Goal: Task Accomplishment & Management: Manage account settings

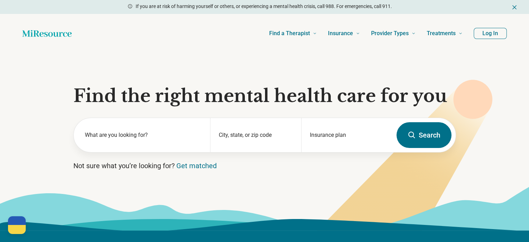
click at [490, 33] on button "Log In" at bounding box center [490, 33] width 33 height 11
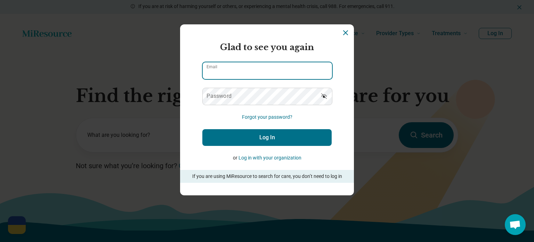
type input "**********"
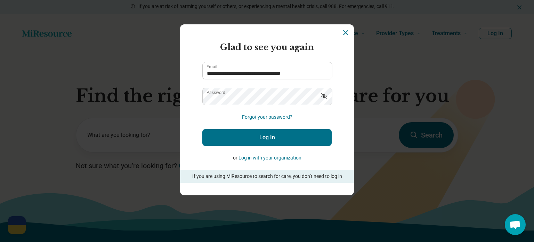
click at [267, 132] on button "Log In" at bounding box center [266, 137] width 129 height 17
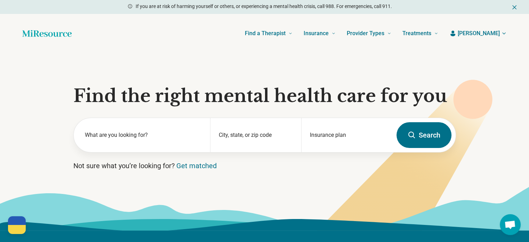
click at [501, 34] on icon "button" at bounding box center [504, 34] width 6 height 6
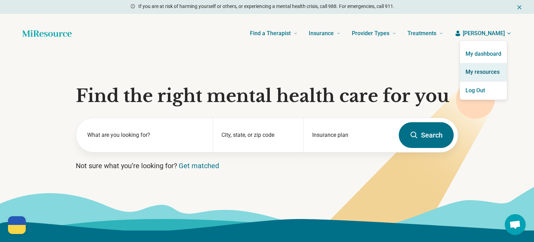
click at [486, 69] on link "My resources" at bounding box center [483, 72] width 47 height 18
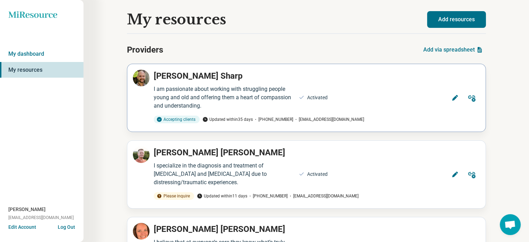
click at [451, 97] on icon at bounding box center [454, 97] width 7 height 7
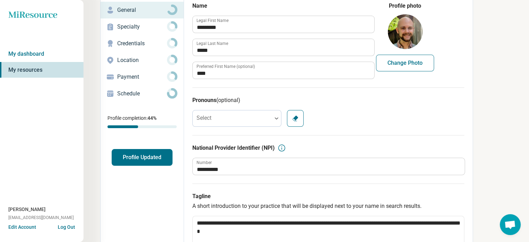
scroll to position [17, 0]
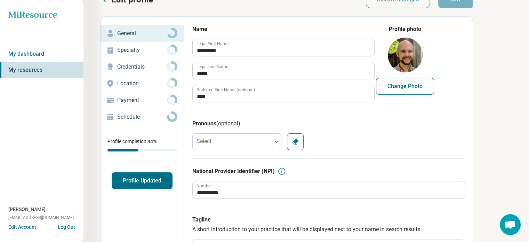
click at [147, 65] on p "Credentials" at bounding box center [142, 67] width 50 height 8
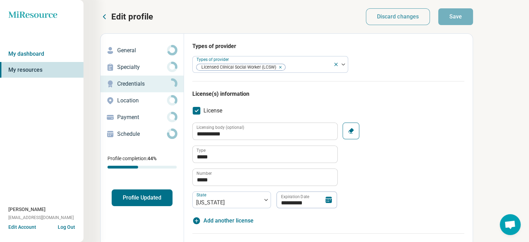
click at [133, 198] on button "Profile Updated" at bounding box center [142, 197] width 61 height 17
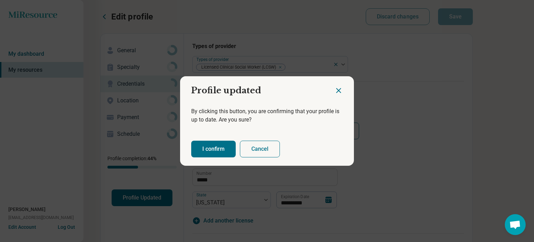
click at [210, 147] on button "I confirm" at bounding box center [213, 148] width 45 height 17
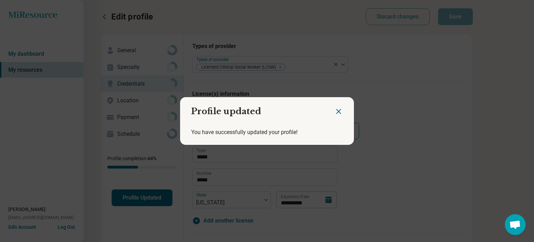
click at [334, 112] on icon "Close dialog" at bounding box center [338, 111] width 8 height 8
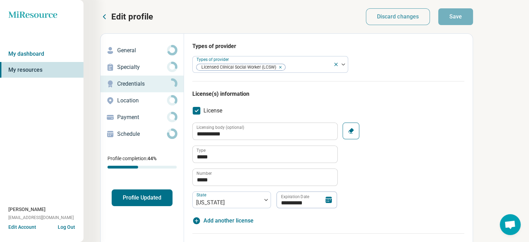
click at [127, 17] on p "Edit profile" at bounding box center [132, 16] width 42 height 11
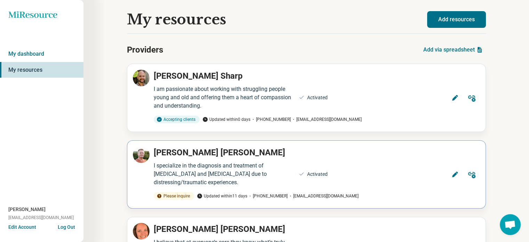
click at [453, 174] on icon at bounding box center [455, 174] width 6 height 6
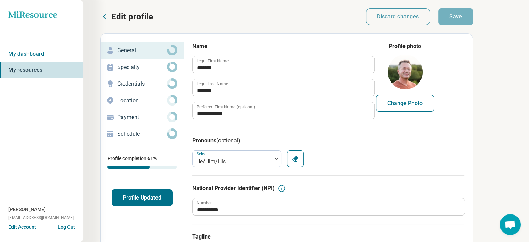
click at [131, 193] on button "Profile Updated" at bounding box center [142, 197] width 61 height 17
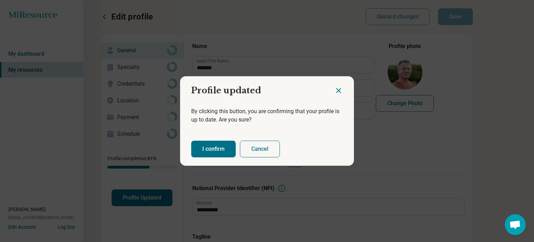
click at [205, 147] on button "I confirm" at bounding box center [213, 148] width 45 height 17
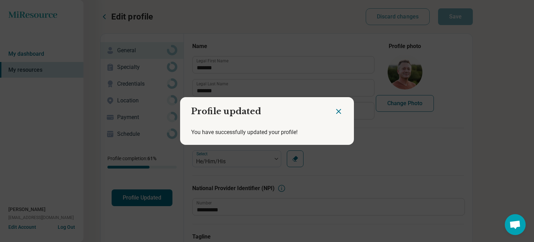
click at [334, 110] on icon "Close dialog" at bounding box center [338, 111] width 8 height 8
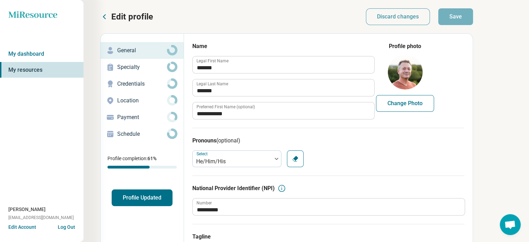
click at [105, 16] on icon at bounding box center [104, 17] width 8 height 8
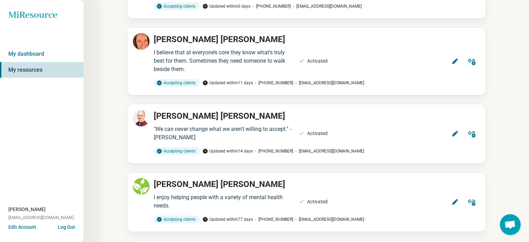
scroll to position [185, 0]
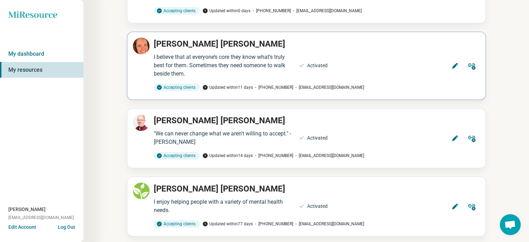
click at [451, 67] on icon at bounding box center [454, 65] width 7 height 7
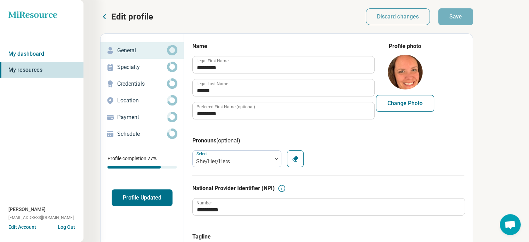
click at [137, 196] on button "Profile Updated" at bounding box center [142, 197] width 61 height 17
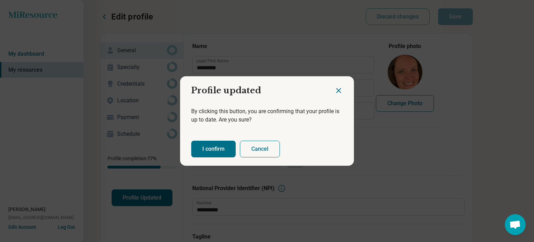
click at [206, 148] on button "I confirm" at bounding box center [213, 148] width 45 height 17
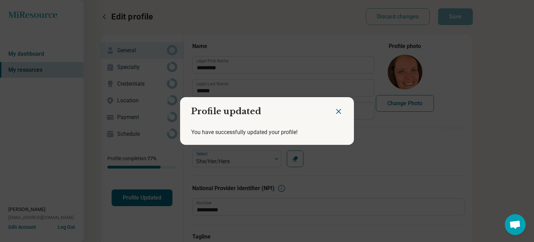
click at [337, 111] on icon "Close dialog" at bounding box center [339, 111] width 4 height 4
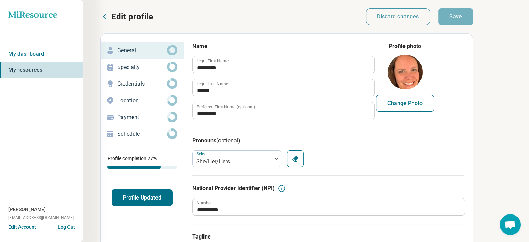
click at [103, 13] on icon at bounding box center [104, 17] width 8 height 8
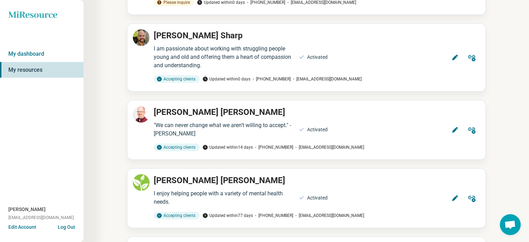
scroll to position [210, 0]
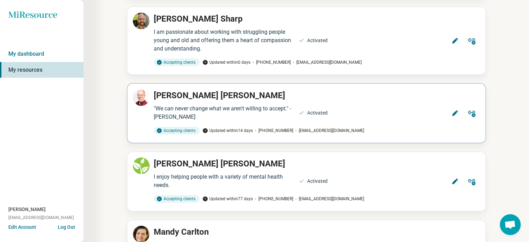
click at [454, 110] on icon at bounding box center [454, 113] width 7 height 7
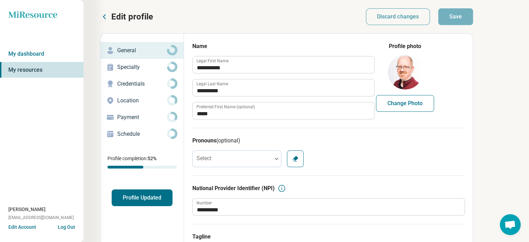
click at [143, 193] on button "Profile Updated" at bounding box center [142, 197] width 61 height 17
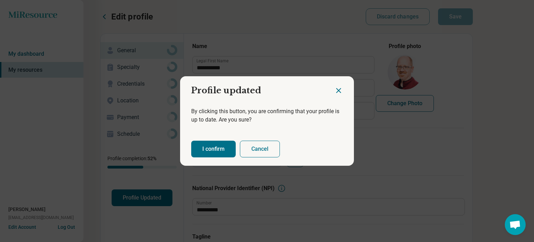
click at [204, 146] on button "I confirm" at bounding box center [213, 148] width 45 height 17
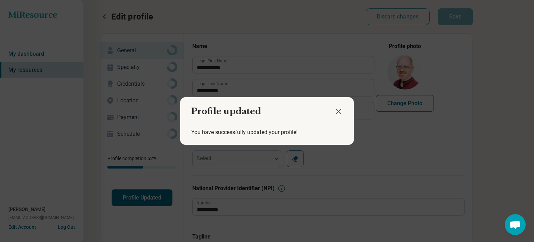
click at [334, 112] on icon "Close dialog" at bounding box center [338, 111] width 8 height 8
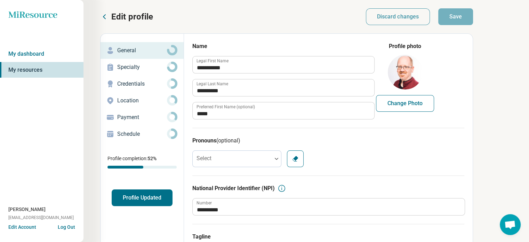
click at [107, 16] on icon at bounding box center [104, 17] width 8 height 8
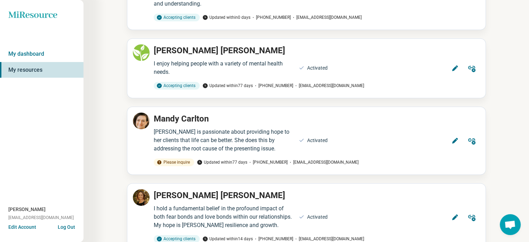
scroll to position [325, 0]
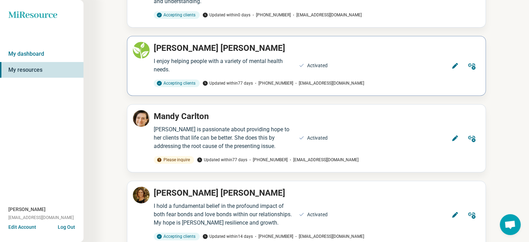
click at [454, 65] on icon at bounding box center [455, 66] width 6 height 6
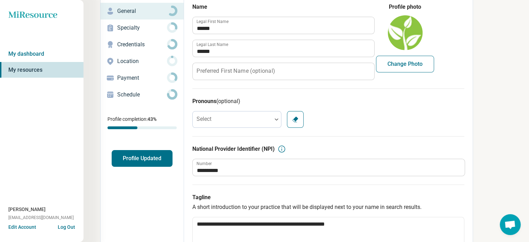
scroll to position [32, 0]
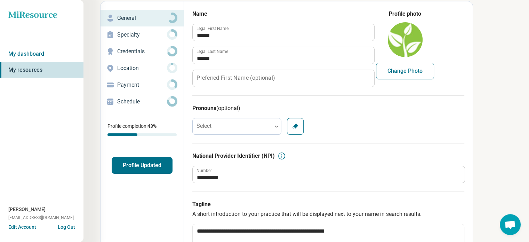
click at [139, 50] on p "Credentials" at bounding box center [142, 51] width 50 height 8
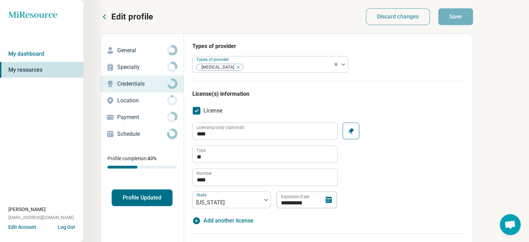
click at [140, 100] on p "Location" at bounding box center [142, 100] width 50 height 8
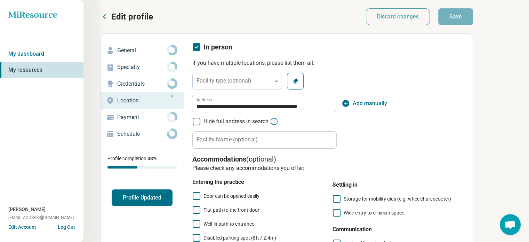
click at [129, 194] on button "Profile Updated" at bounding box center [142, 197] width 61 height 17
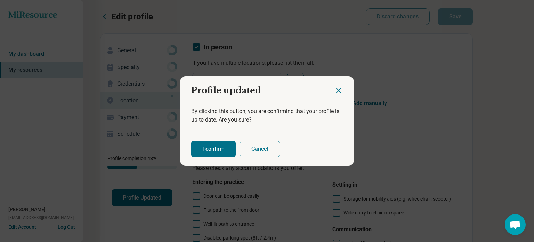
click at [204, 146] on button "I confirm" at bounding box center [213, 148] width 45 height 17
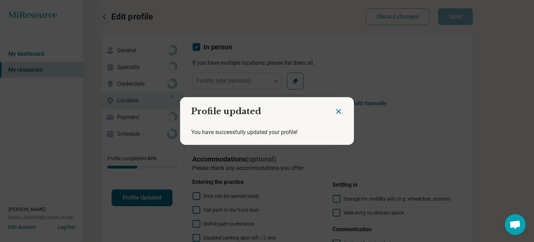
click at [337, 111] on icon "Close dialog" at bounding box center [339, 111] width 4 height 4
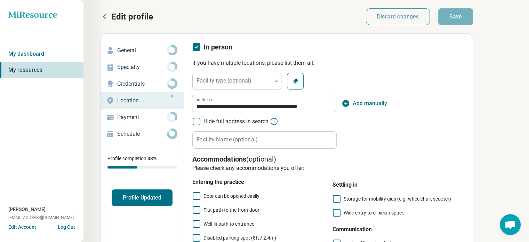
click at [105, 17] on icon at bounding box center [104, 17] width 8 height 8
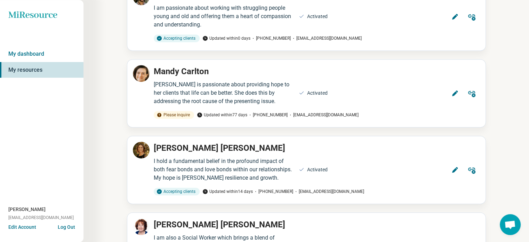
scroll to position [366, 0]
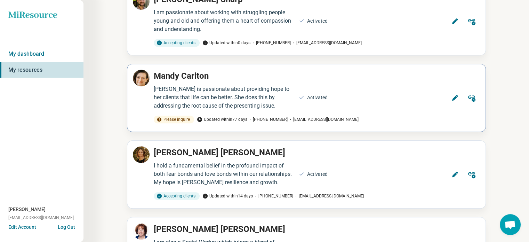
click at [454, 96] on icon at bounding box center [455, 98] width 6 height 6
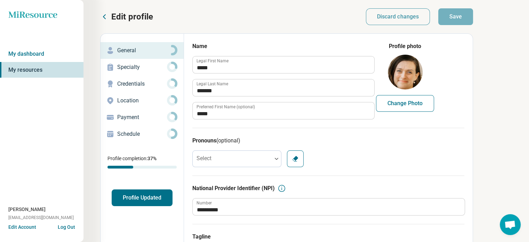
click at [141, 68] on p "Specialty" at bounding box center [142, 67] width 50 height 8
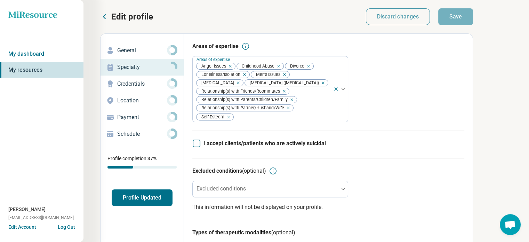
click at [135, 84] on p "Credentials" at bounding box center [142, 84] width 50 height 8
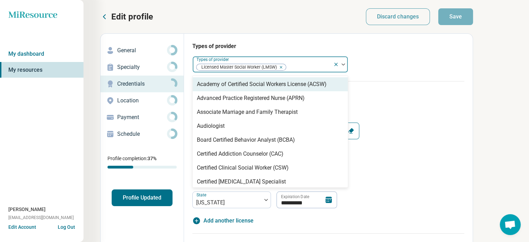
click at [343, 64] on img at bounding box center [342, 64] width 3 height 2
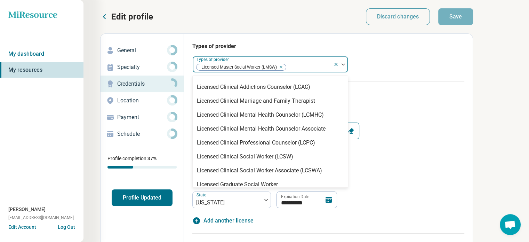
scroll to position [315, 0]
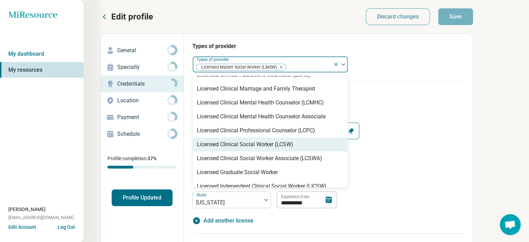
click at [279, 144] on div "Licensed Clinical Social Worker (LCSW)" at bounding box center [245, 144] width 96 height 8
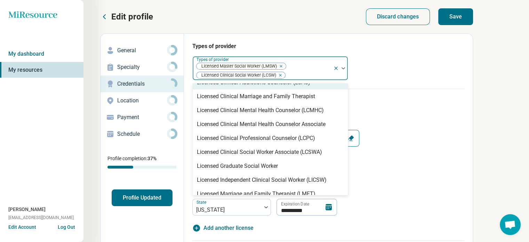
click at [281, 64] on icon "Remove [object Object]" at bounding box center [279, 66] width 5 height 5
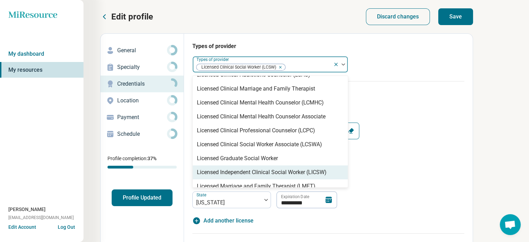
click at [404, 204] on div "**********" at bounding box center [328, 165] width 272 height 86
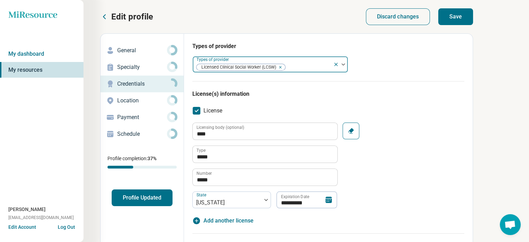
click at [136, 197] on button "Profile Updated" at bounding box center [142, 197] width 61 height 17
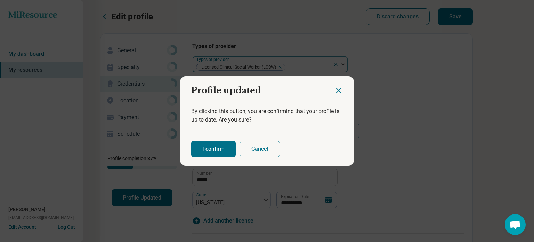
click at [206, 147] on button "I confirm" at bounding box center [213, 148] width 45 height 17
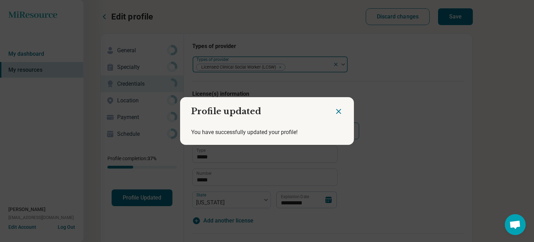
click at [334, 111] on icon "Close dialog" at bounding box center [338, 111] width 8 height 8
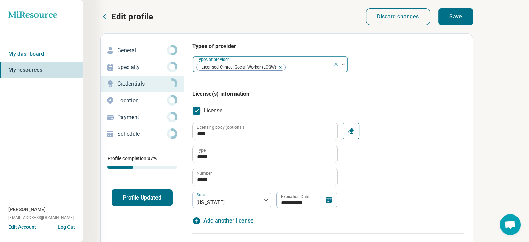
click at [105, 16] on icon at bounding box center [104, 17] width 8 height 8
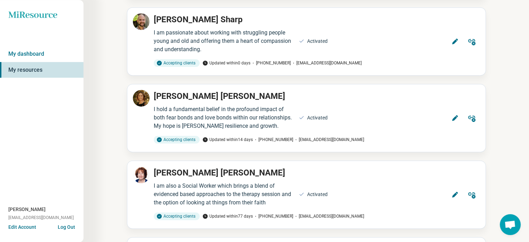
scroll to position [429, 0]
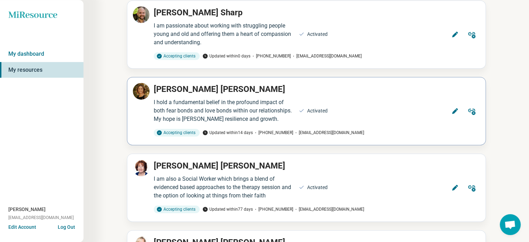
click at [455, 109] on icon at bounding box center [455, 111] width 6 height 6
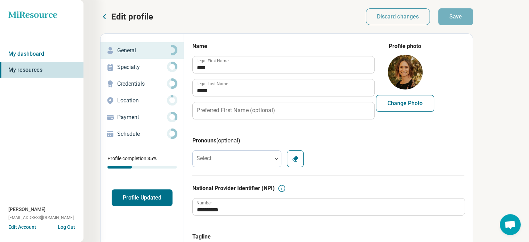
click at [142, 196] on button "Profile Updated" at bounding box center [142, 197] width 61 height 17
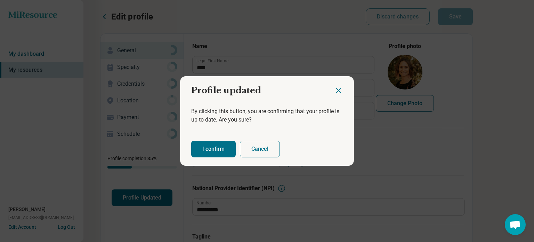
click at [206, 148] on button "I confirm" at bounding box center [213, 148] width 45 height 17
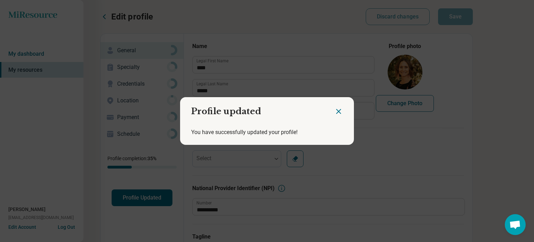
click at [334, 110] on icon "Close dialog" at bounding box center [338, 111] width 8 height 8
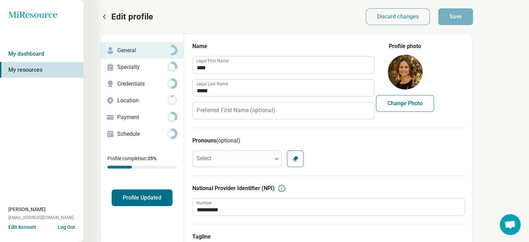
click at [104, 15] on icon at bounding box center [104, 17] width 8 height 8
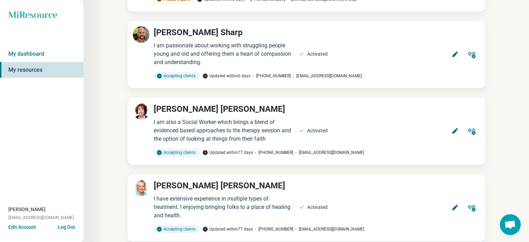
scroll to position [483, 0]
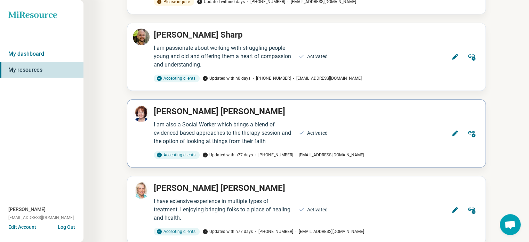
click at [455, 130] on icon at bounding box center [455, 133] width 6 height 6
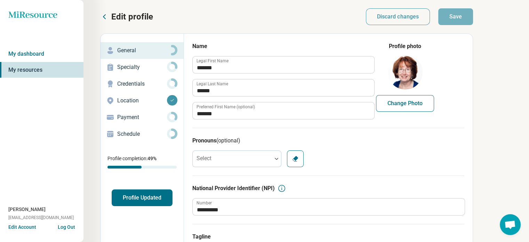
click at [170, 97] on div at bounding box center [172, 100] width 10 height 10
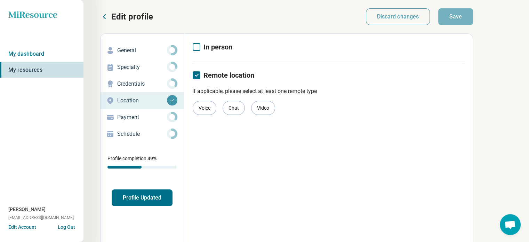
click at [140, 199] on button "Profile Updated" at bounding box center [142, 197] width 61 height 17
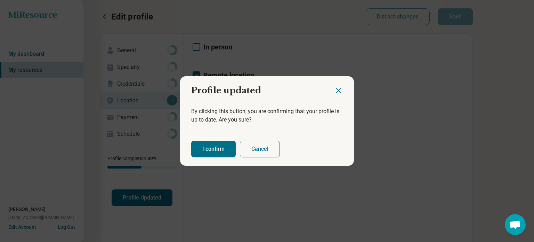
click at [205, 148] on button "I confirm" at bounding box center [213, 148] width 45 height 17
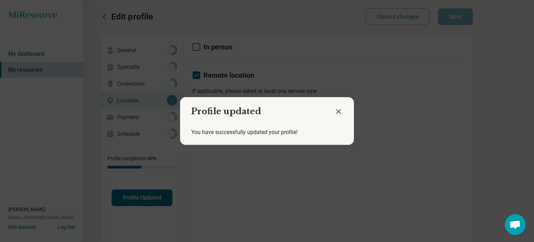
click at [334, 110] on icon "Close dialog" at bounding box center [338, 111] width 8 height 8
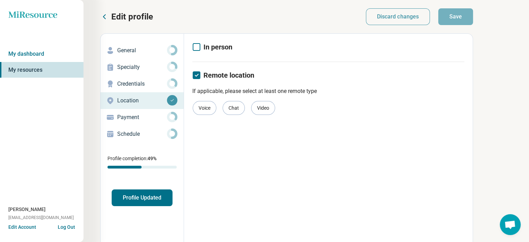
click at [104, 16] on icon at bounding box center [104, 17] width 2 height 4
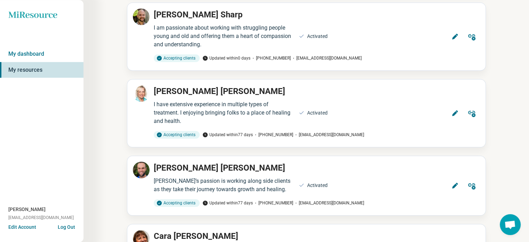
scroll to position [589, 0]
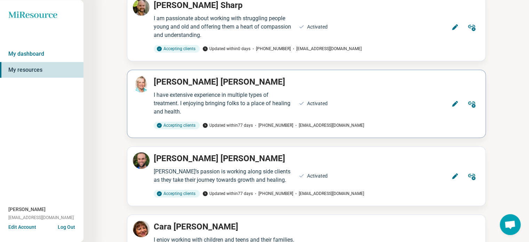
click at [452, 103] on icon at bounding box center [454, 103] width 7 height 7
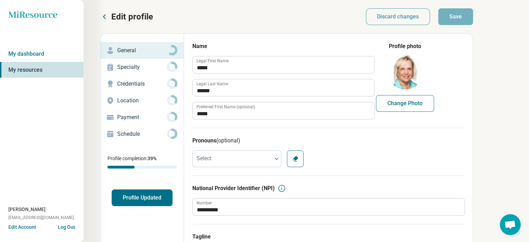
click at [139, 195] on button "Profile Updated" at bounding box center [142, 197] width 61 height 17
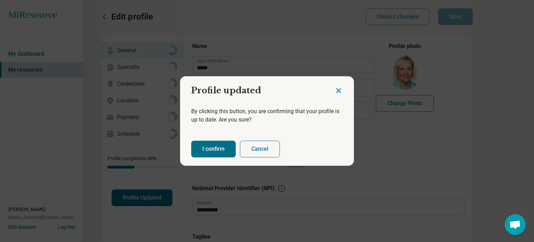
click at [208, 150] on button "I confirm" at bounding box center [213, 148] width 45 height 17
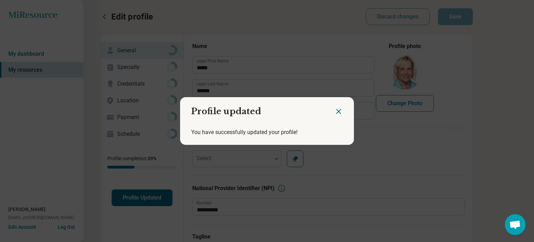
click at [337, 111] on icon "Close dialog" at bounding box center [339, 111] width 4 height 4
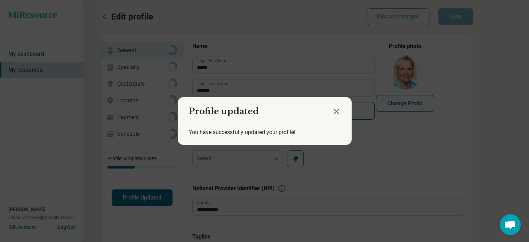
click at [337, 111] on input "*****" at bounding box center [283, 110] width 181 height 17
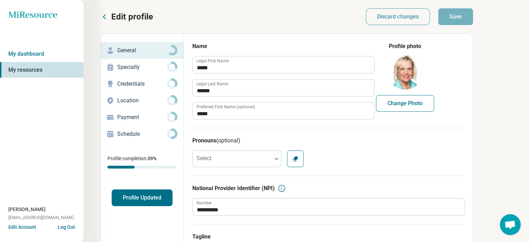
click at [104, 13] on icon at bounding box center [104, 17] width 8 height 8
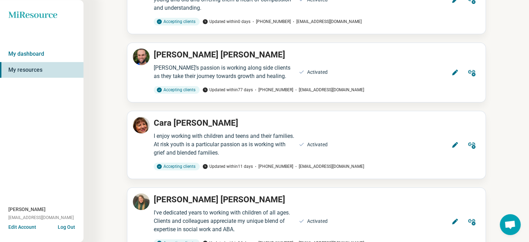
scroll to position [705, 0]
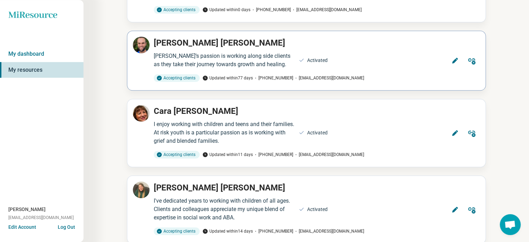
click at [455, 58] on icon at bounding box center [455, 61] width 6 height 6
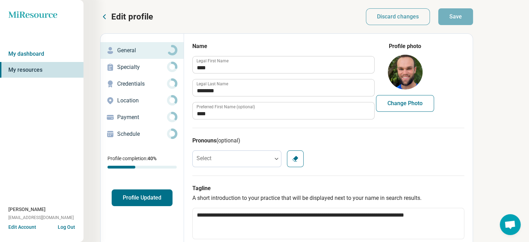
click at [135, 195] on button "Profile Updated" at bounding box center [142, 197] width 61 height 17
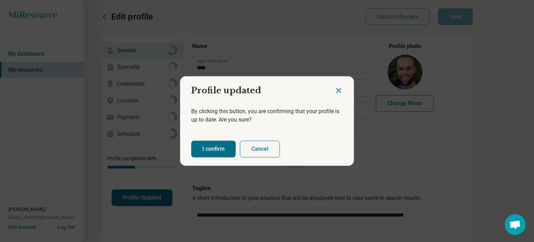
click at [254, 150] on button "Cancel" at bounding box center [260, 148] width 40 height 17
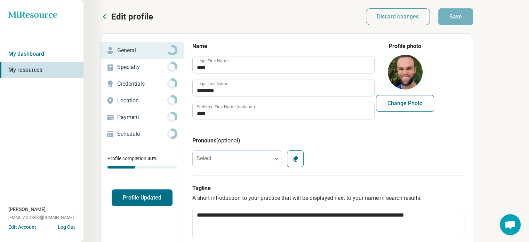
click at [135, 82] on p "Credentials" at bounding box center [142, 84] width 50 height 8
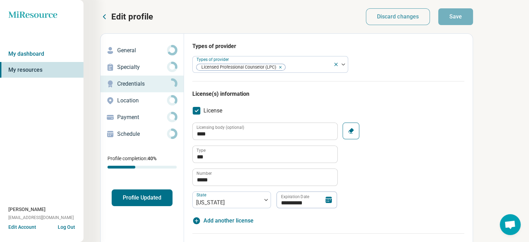
click at [133, 194] on button "Profile Updated" at bounding box center [142, 197] width 61 height 17
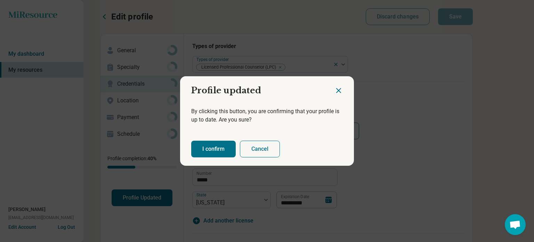
click at [207, 146] on button "I confirm" at bounding box center [213, 148] width 45 height 17
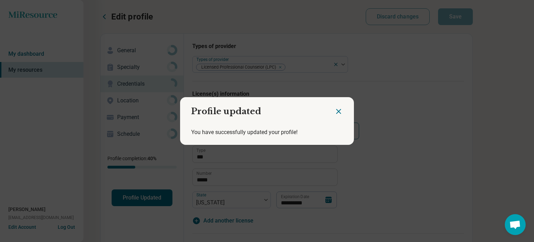
click at [336, 110] on icon "Close dialog" at bounding box center [338, 111] width 8 height 8
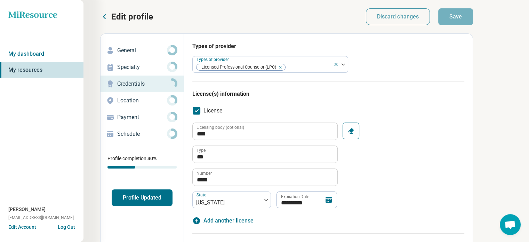
click at [122, 15] on p "Edit profile" at bounding box center [132, 16] width 42 height 11
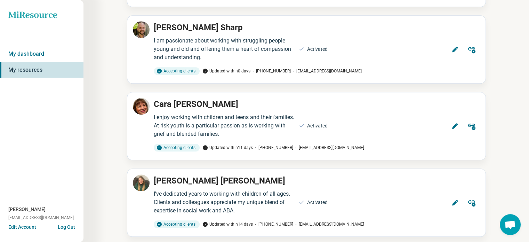
scroll to position [709, 0]
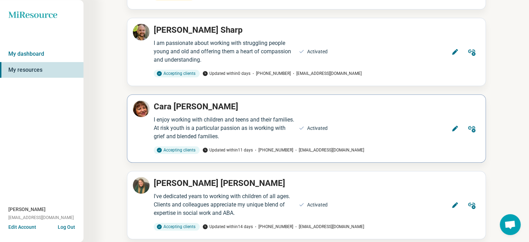
click at [453, 125] on icon at bounding box center [454, 128] width 7 height 7
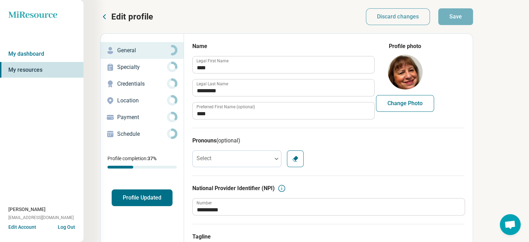
click at [143, 195] on button "Profile Updated" at bounding box center [142, 197] width 61 height 17
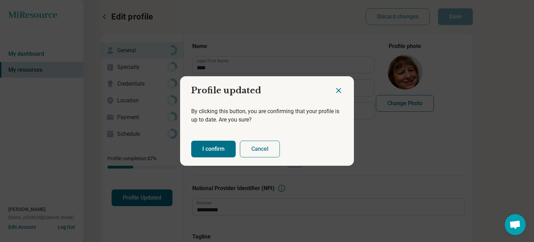
click at [209, 147] on button "I confirm" at bounding box center [213, 148] width 45 height 17
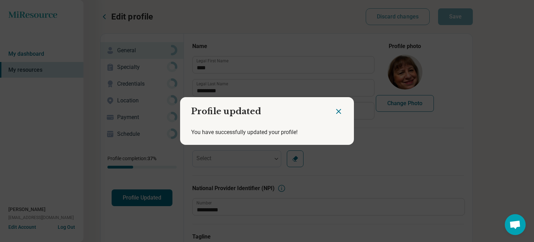
click at [337, 111] on icon "Close dialog" at bounding box center [339, 111] width 4 height 4
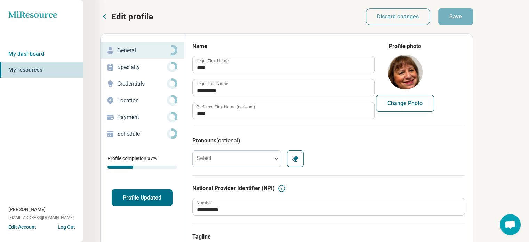
click at [103, 14] on icon at bounding box center [104, 17] width 8 height 8
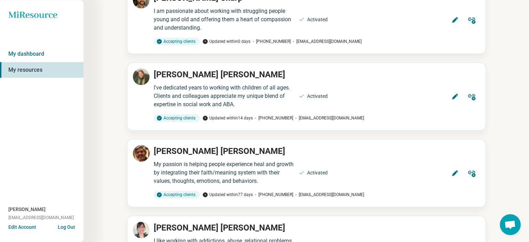
scroll to position [836, 0]
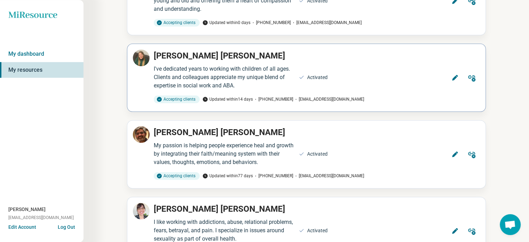
click at [454, 77] on icon at bounding box center [455, 78] width 6 height 6
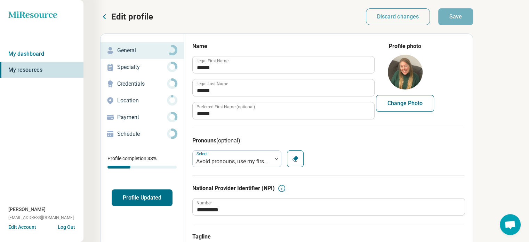
click at [138, 196] on button "Profile Updated" at bounding box center [142, 197] width 61 height 17
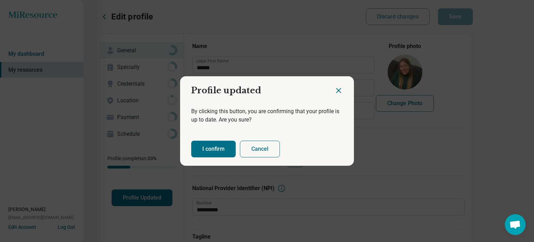
click at [209, 146] on button "I confirm" at bounding box center [213, 148] width 45 height 17
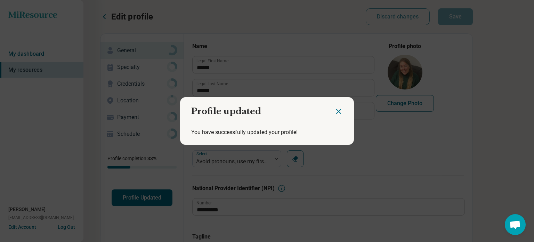
click at [336, 110] on icon "Close dialog" at bounding box center [338, 111] width 8 height 8
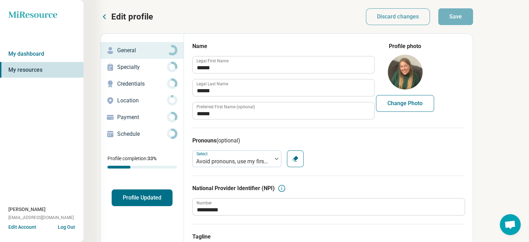
click at [103, 14] on icon at bounding box center [104, 17] width 8 height 8
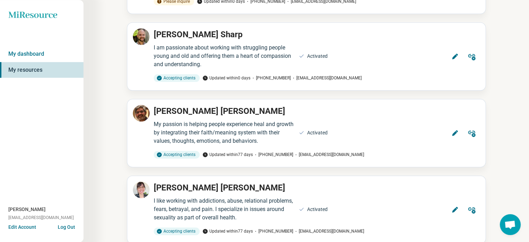
scroll to position [855, 0]
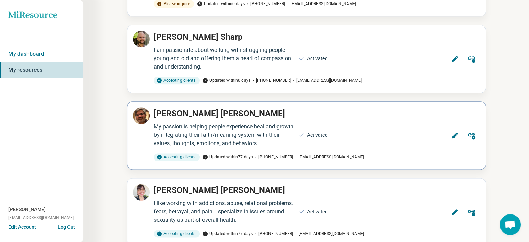
click at [453, 132] on icon at bounding box center [454, 135] width 7 height 7
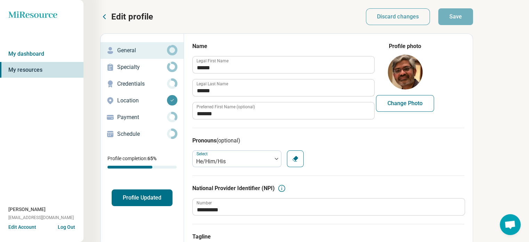
click at [137, 196] on button "Profile Updated" at bounding box center [142, 197] width 61 height 17
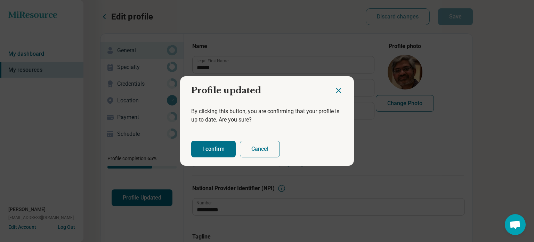
click at [205, 148] on button "I confirm" at bounding box center [213, 148] width 45 height 17
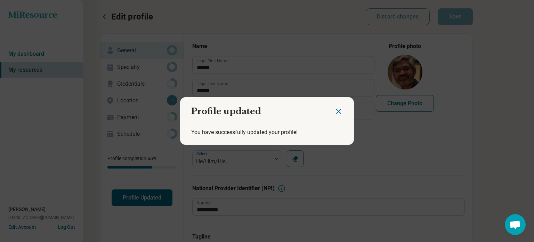
click at [338, 110] on icon "Close dialog" at bounding box center [338, 111] width 8 height 8
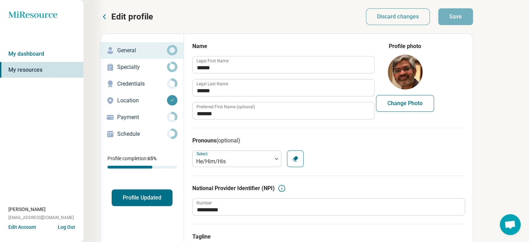
click at [105, 16] on icon at bounding box center [104, 17] width 8 height 8
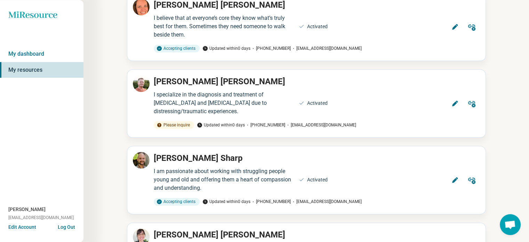
scroll to position [945, 0]
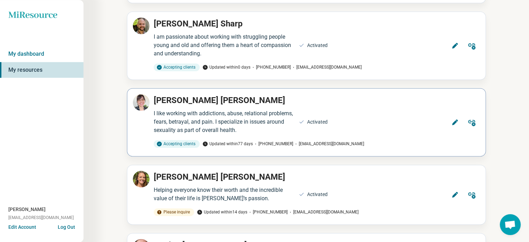
click at [454, 120] on icon at bounding box center [455, 122] width 6 height 6
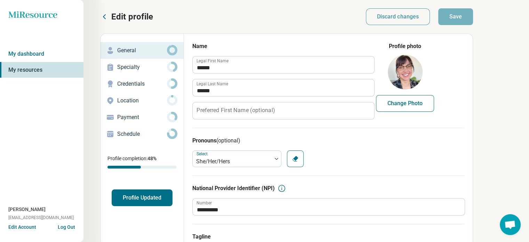
click at [141, 197] on button "Profile Updated" at bounding box center [142, 197] width 61 height 17
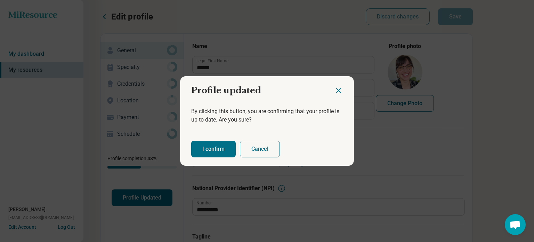
click at [212, 146] on button "I confirm" at bounding box center [213, 148] width 45 height 17
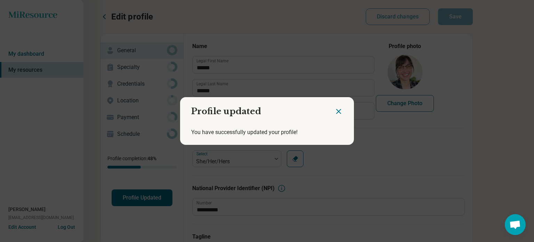
click at [335, 109] on icon "Close dialog" at bounding box center [338, 111] width 8 height 8
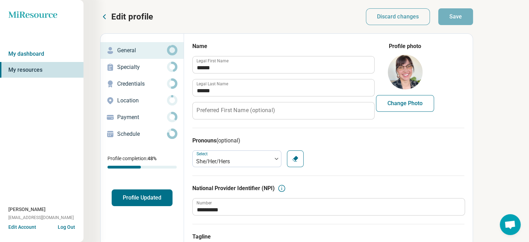
click at [105, 15] on icon at bounding box center [104, 17] width 2 height 4
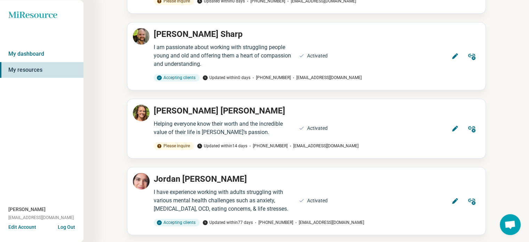
scroll to position [1001, 0]
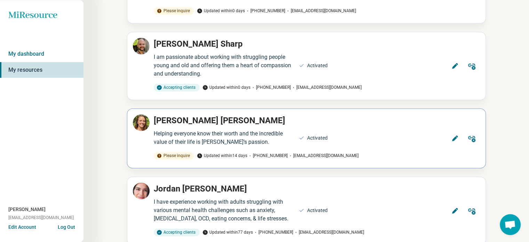
click at [454, 135] on icon at bounding box center [455, 138] width 6 height 6
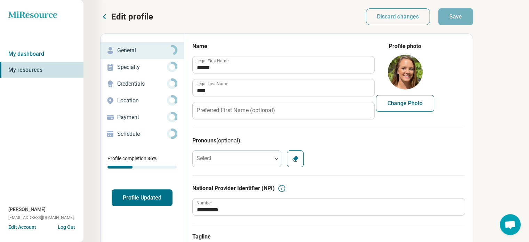
click at [143, 194] on button "Profile Updated" at bounding box center [142, 197] width 61 height 17
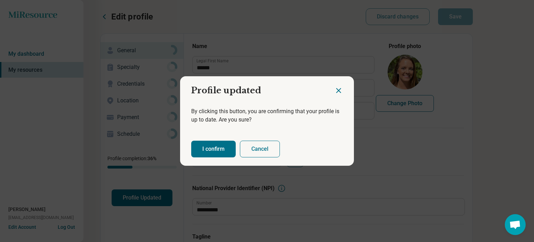
click at [208, 146] on button "I confirm" at bounding box center [213, 148] width 45 height 17
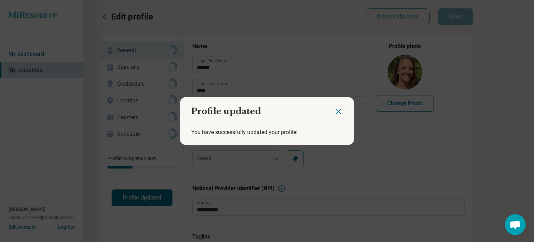
click at [337, 109] on icon "Close dialog" at bounding box center [339, 111] width 4 height 4
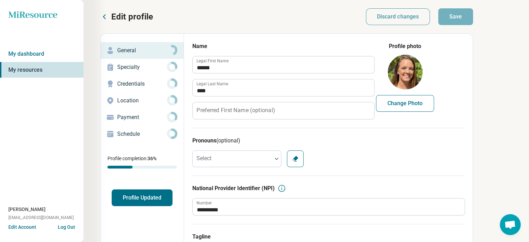
click at [103, 16] on icon at bounding box center [104, 17] width 8 height 8
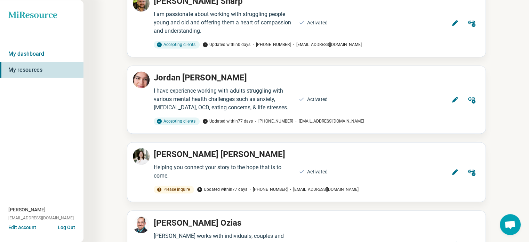
scroll to position [1122, 0]
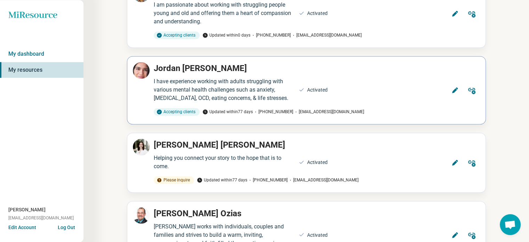
click at [455, 87] on icon at bounding box center [455, 90] width 6 height 6
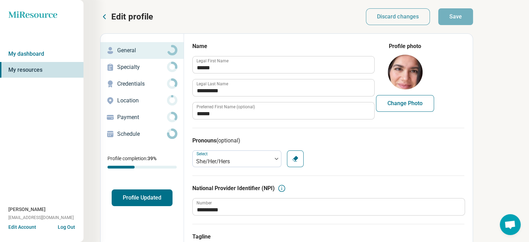
click at [153, 197] on button "Profile Updated" at bounding box center [142, 197] width 61 height 17
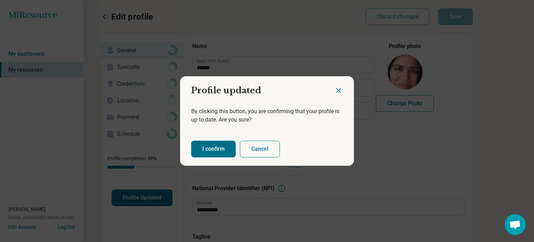
click at [205, 149] on button "I confirm" at bounding box center [213, 148] width 45 height 17
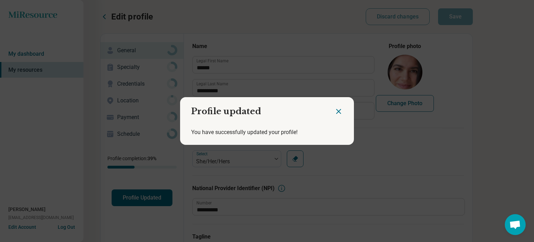
click at [334, 110] on icon "Close dialog" at bounding box center [338, 111] width 8 height 8
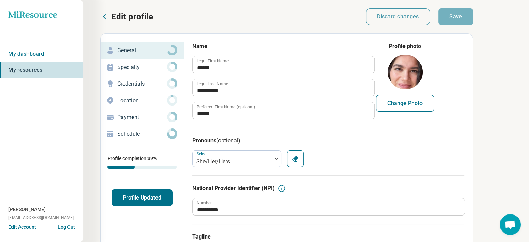
click at [104, 16] on icon at bounding box center [104, 17] width 2 height 4
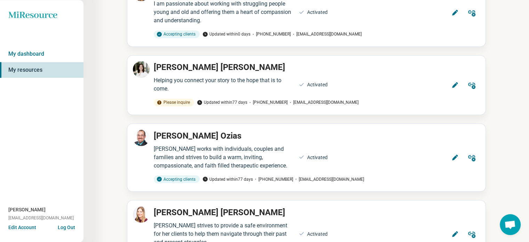
scroll to position [1202, 0]
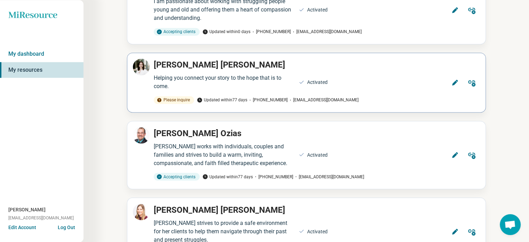
click at [457, 81] on icon at bounding box center [454, 82] width 7 height 7
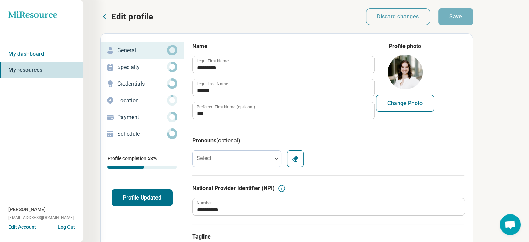
click at [136, 195] on button "Profile Updated" at bounding box center [142, 197] width 61 height 17
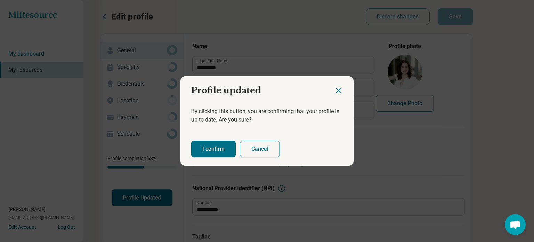
click at [212, 146] on button "I confirm" at bounding box center [213, 148] width 45 height 17
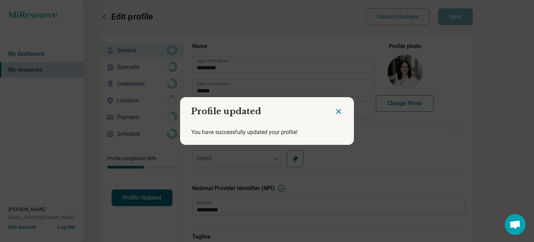
click at [337, 110] on icon "Close dialog" at bounding box center [338, 111] width 8 height 8
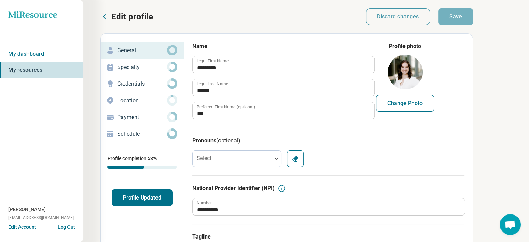
click at [106, 13] on icon at bounding box center [104, 17] width 8 height 8
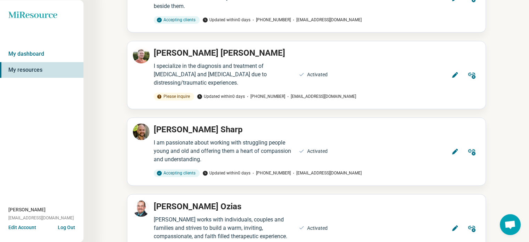
scroll to position [1213, 0]
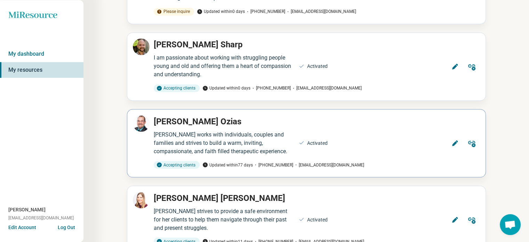
click at [456, 140] on icon at bounding box center [455, 143] width 6 height 6
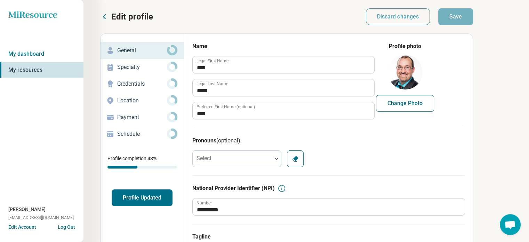
click at [140, 194] on button "Profile Updated" at bounding box center [142, 197] width 61 height 17
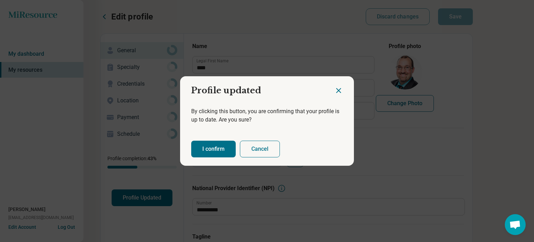
click at [207, 146] on button "I confirm" at bounding box center [213, 148] width 45 height 17
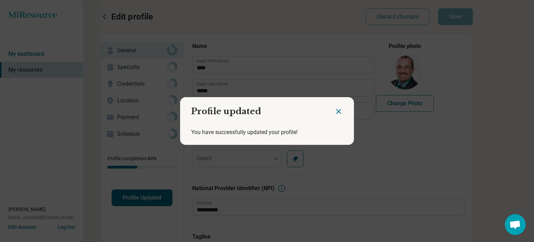
click at [337, 111] on icon "Close dialog" at bounding box center [339, 111] width 4 height 4
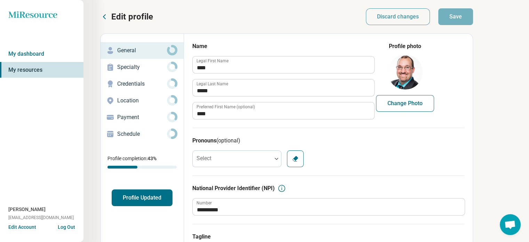
click at [106, 15] on icon at bounding box center [104, 17] width 8 height 8
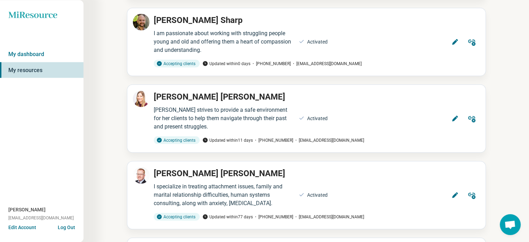
scroll to position [1319, 0]
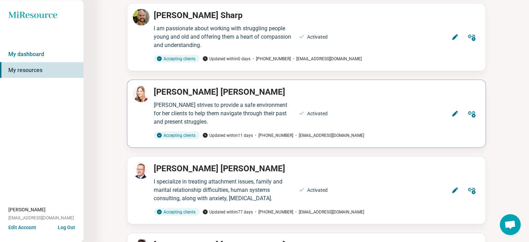
click at [456, 111] on icon at bounding box center [455, 114] width 6 height 6
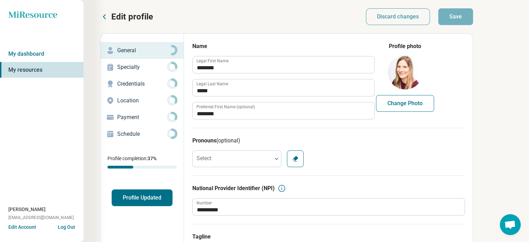
click at [139, 196] on button "Profile Updated" at bounding box center [142, 197] width 61 height 17
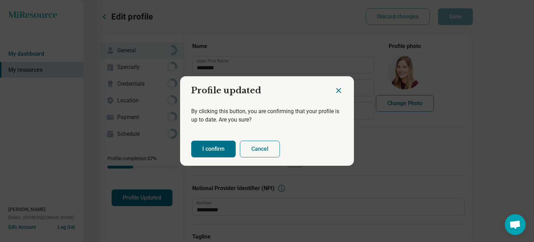
click at [212, 148] on button "I confirm" at bounding box center [213, 148] width 45 height 17
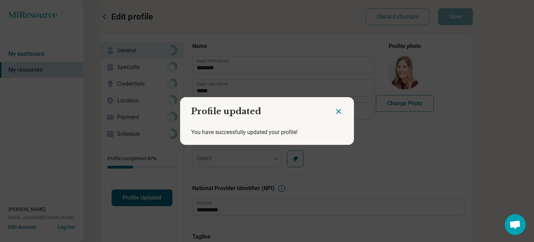
click at [335, 113] on icon "Close dialog" at bounding box center [338, 111] width 8 height 8
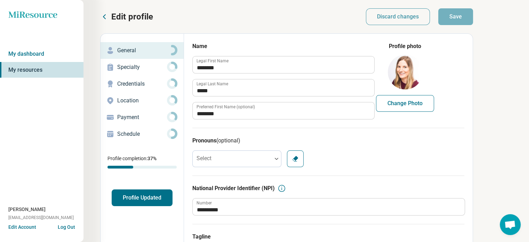
click at [104, 16] on icon at bounding box center [104, 17] width 8 height 8
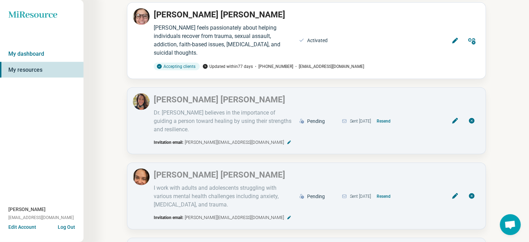
scroll to position [1630, 0]
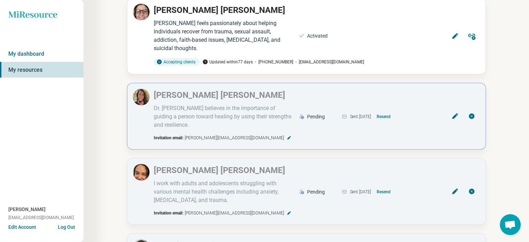
click at [391, 111] on button "Resend" at bounding box center [383, 116] width 19 height 11
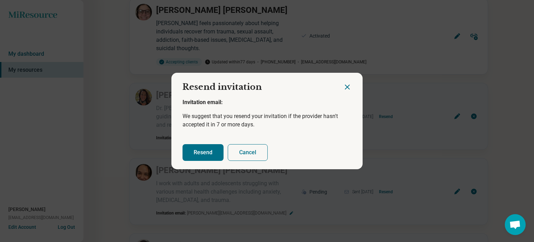
click at [202, 151] on button "Resend" at bounding box center [203, 152] width 41 height 17
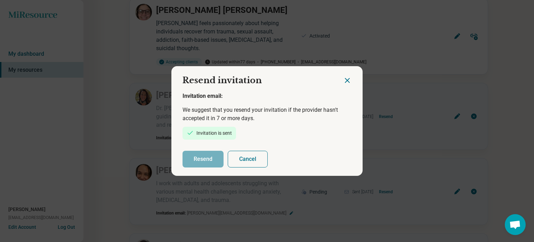
click at [343, 80] on icon "Close dialog" at bounding box center [347, 80] width 8 height 8
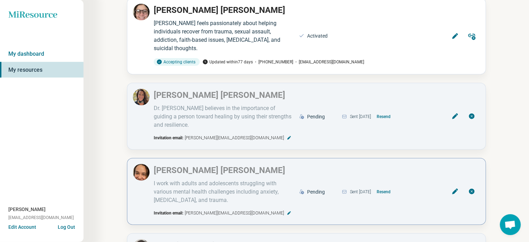
click at [454, 188] on icon at bounding box center [455, 191] width 6 height 6
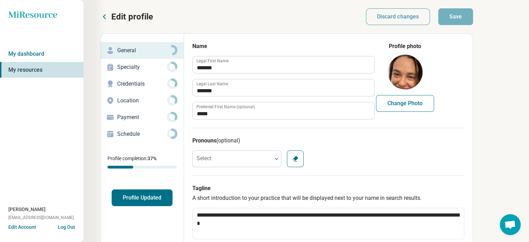
click at [134, 85] on p "Credentials" at bounding box center [142, 84] width 50 height 8
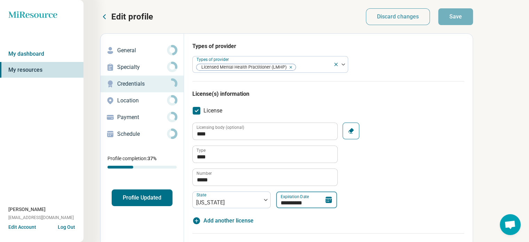
click at [309, 201] on input "**********" at bounding box center [306, 199] width 61 height 17
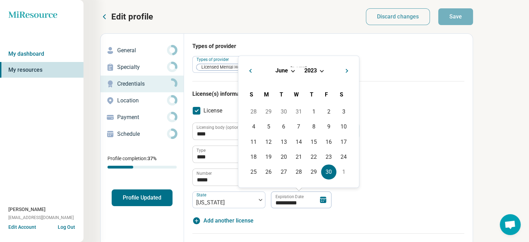
click at [293, 70] on span "Choose Date" at bounding box center [293, 70] width 4 height 4
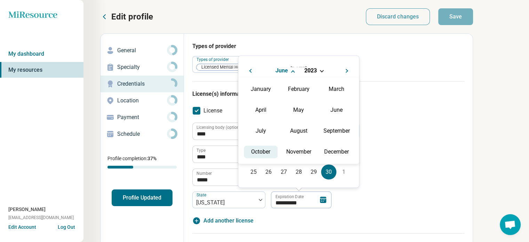
click at [263, 150] on div "October" at bounding box center [261, 151] width 34 height 13
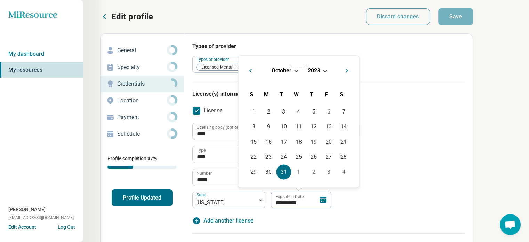
click at [283, 169] on div "31" at bounding box center [283, 171] width 15 height 15
type textarea "*"
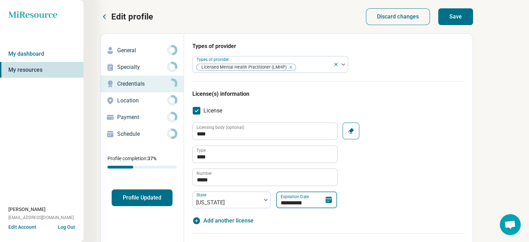
type input "**********"
click at [145, 196] on button "Profile Updated" at bounding box center [142, 197] width 61 height 17
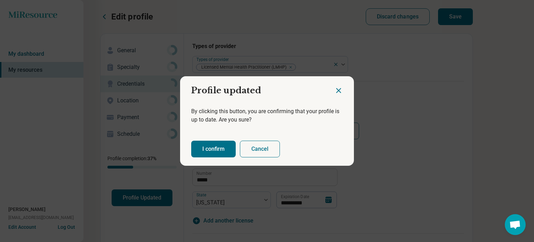
click at [205, 147] on button "I confirm" at bounding box center [213, 148] width 45 height 17
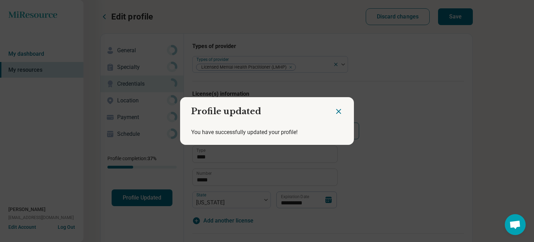
click at [335, 111] on icon "Close dialog" at bounding box center [338, 111] width 8 height 8
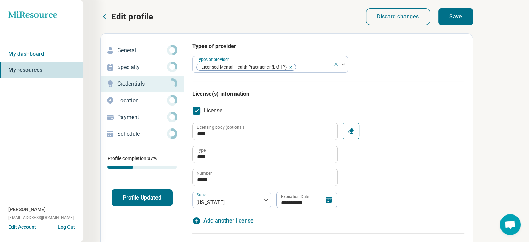
click at [104, 15] on icon at bounding box center [104, 17] width 8 height 8
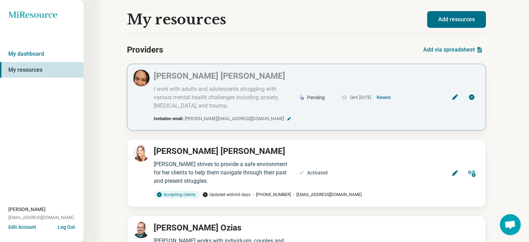
click at [455, 97] on icon at bounding box center [455, 97] width 6 height 6
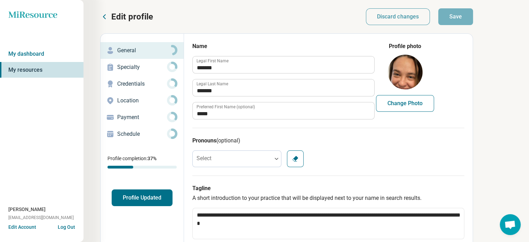
click at [104, 16] on icon at bounding box center [104, 17] width 2 height 4
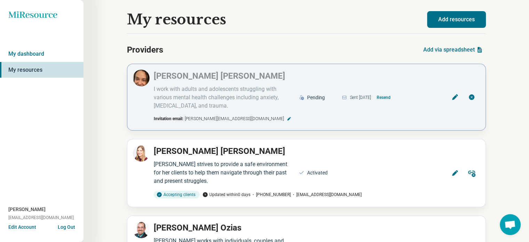
click at [393, 95] on button "Resend" at bounding box center [383, 97] width 19 height 11
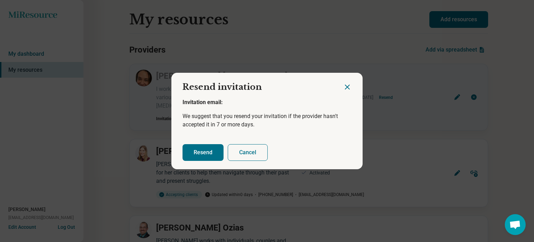
click at [196, 151] on button "Resend" at bounding box center [203, 152] width 41 height 17
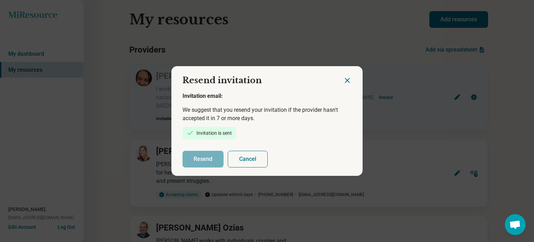
click at [346, 80] on icon "Close dialog" at bounding box center [347, 80] width 8 height 8
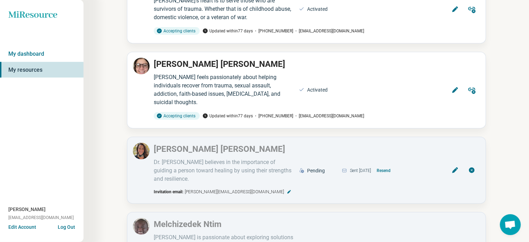
scroll to position [1696, 0]
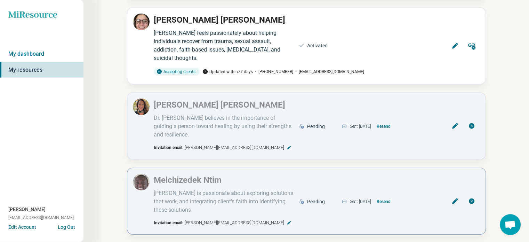
click at [452, 197] on icon at bounding box center [454, 200] width 7 height 7
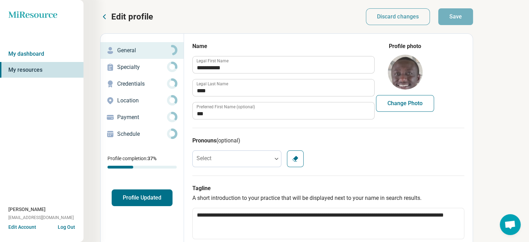
click at [136, 82] on p "Credentials" at bounding box center [142, 84] width 50 height 8
type textarea "*"
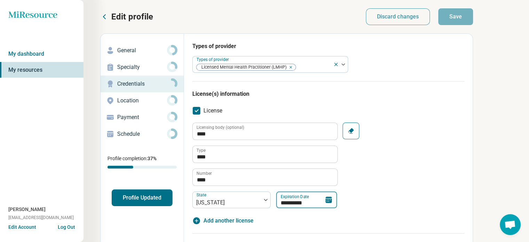
click at [311, 200] on input "**********" at bounding box center [306, 199] width 61 height 17
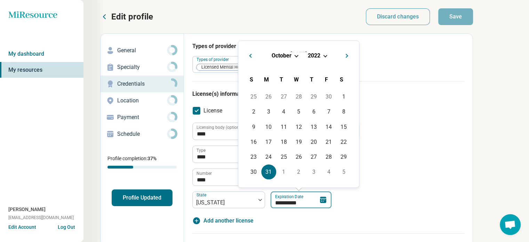
type input "*********"
type textarea "*"
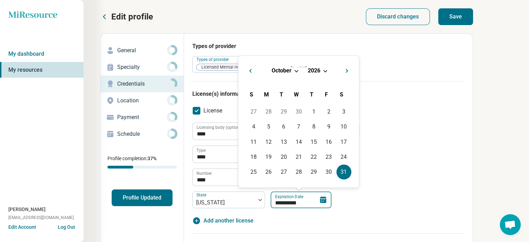
type input "**********"
click at [455, 18] on button "Save" at bounding box center [455, 16] width 35 height 17
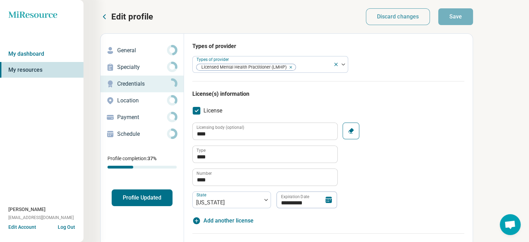
click at [142, 195] on button "Profile Updated" at bounding box center [142, 197] width 61 height 17
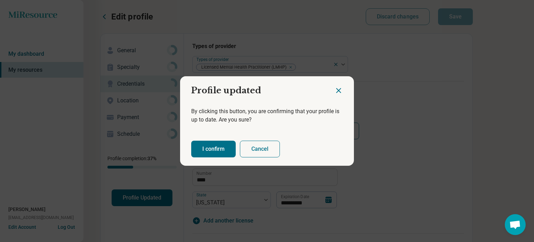
click at [202, 144] on button "I confirm" at bounding box center [213, 148] width 45 height 17
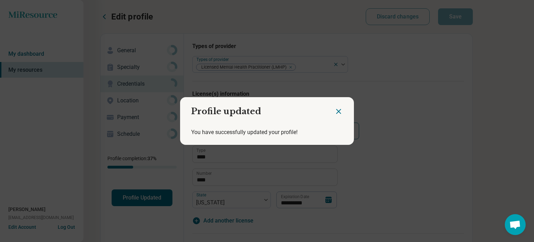
click at [335, 111] on icon "Close dialog" at bounding box center [338, 111] width 8 height 8
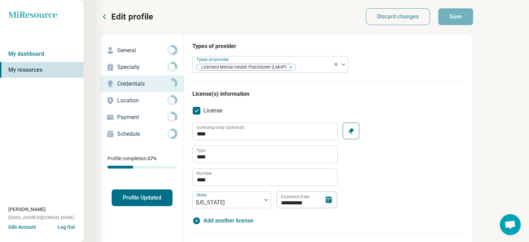
click at [103, 15] on icon at bounding box center [104, 17] width 8 height 8
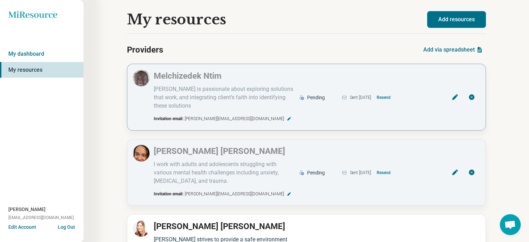
click at [391, 95] on button "Resend" at bounding box center [383, 97] width 19 height 11
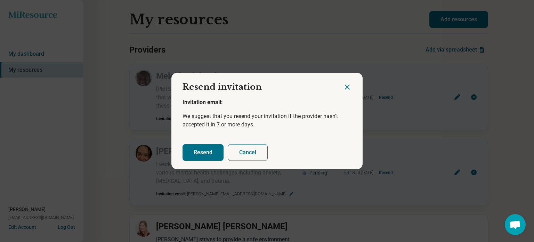
click at [197, 150] on button "Resend" at bounding box center [203, 152] width 41 height 17
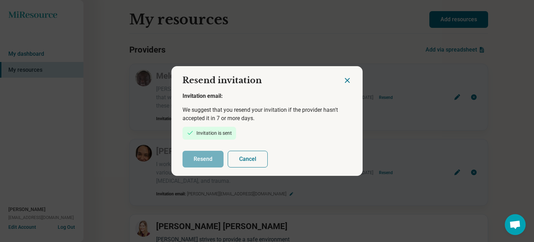
click at [344, 82] on icon "Close dialog" at bounding box center [347, 80] width 8 height 8
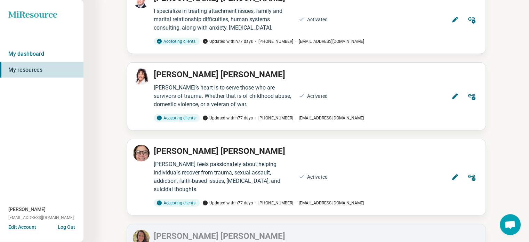
scroll to position [1696, 0]
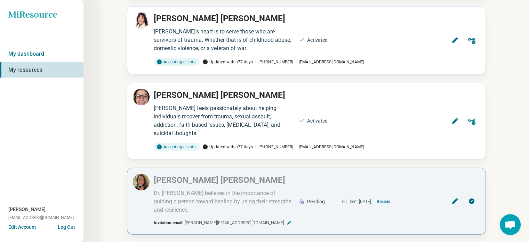
click at [453, 197] on icon at bounding box center [454, 200] width 7 height 7
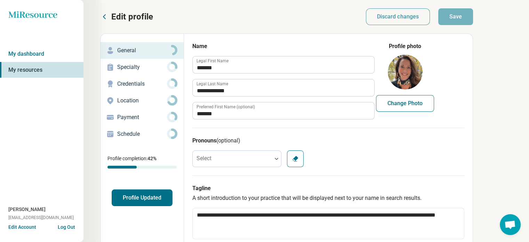
click at [143, 83] on p "Credentials" at bounding box center [142, 84] width 50 height 8
type textarea "*"
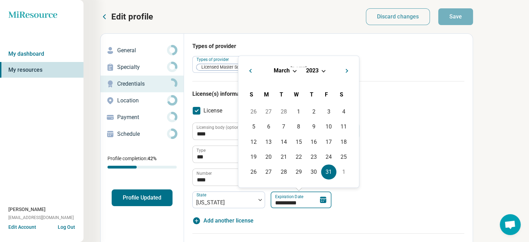
click at [311, 201] on input "**********" at bounding box center [300, 199] width 61 height 17
type input "*********"
type textarea "*"
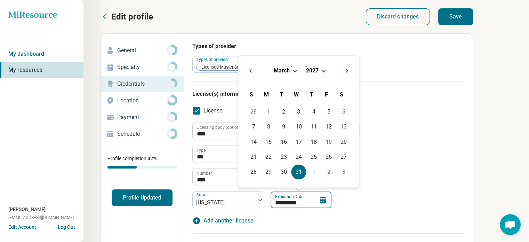
type input "**********"
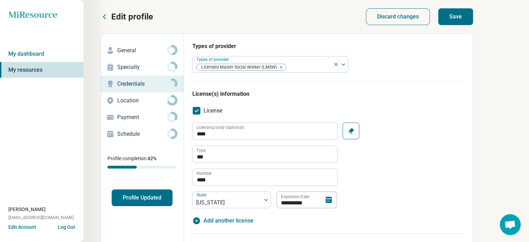
click at [457, 17] on button "Save" at bounding box center [455, 16] width 35 height 17
click at [137, 196] on button "Profile Updated" at bounding box center [142, 197] width 61 height 17
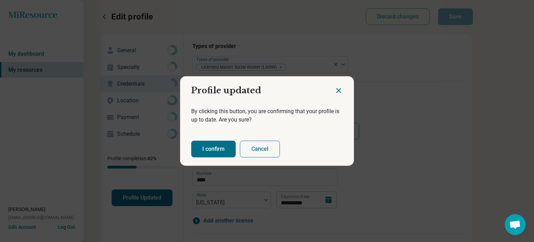
click at [208, 150] on button "I confirm" at bounding box center [213, 148] width 45 height 17
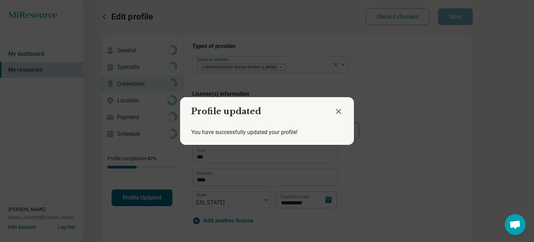
click at [334, 111] on icon "Close dialog" at bounding box center [338, 111] width 8 height 8
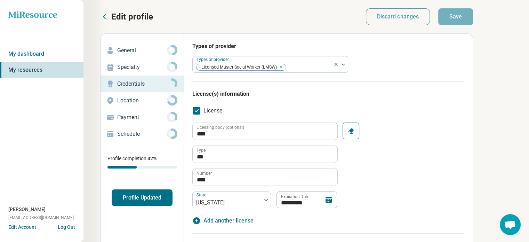
click at [106, 15] on icon at bounding box center [104, 17] width 8 height 8
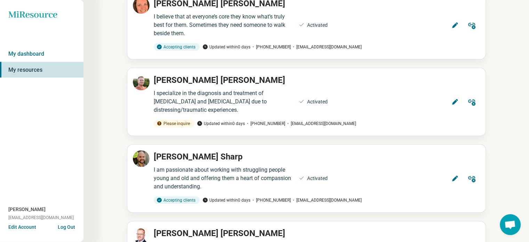
scroll to position [1491, 0]
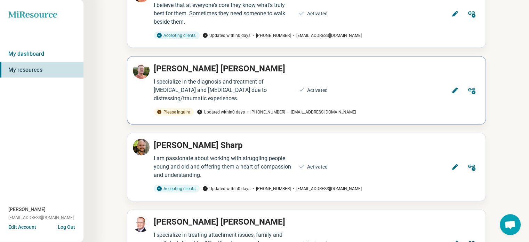
click at [453, 88] on icon at bounding box center [455, 91] width 6 height 6
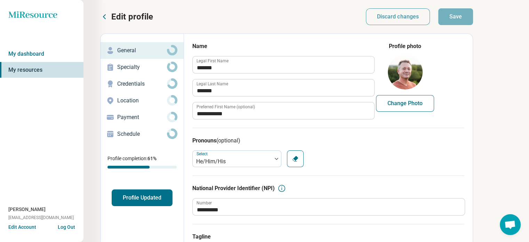
click at [149, 83] on p "Credentials" at bounding box center [142, 84] width 50 height 8
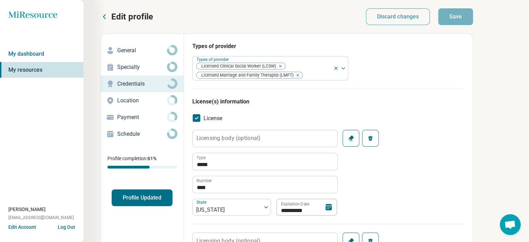
click at [105, 15] on icon at bounding box center [104, 17] width 2 height 4
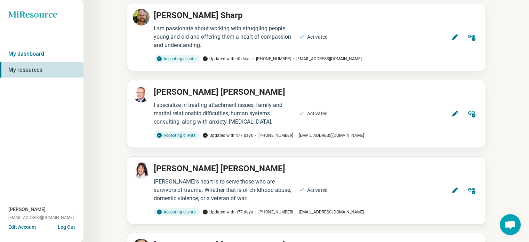
scroll to position [1607, 0]
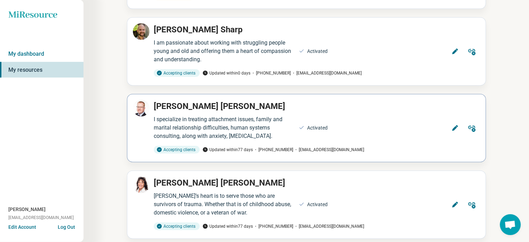
click at [453, 125] on icon at bounding box center [454, 127] width 7 height 7
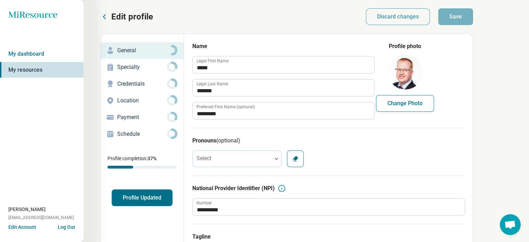
click at [150, 84] on p "Credentials" at bounding box center [142, 84] width 50 height 8
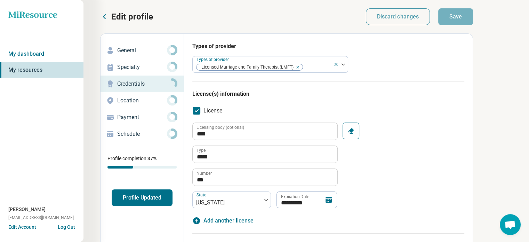
click at [140, 195] on button "Profile Updated" at bounding box center [142, 197] width 61 height 17
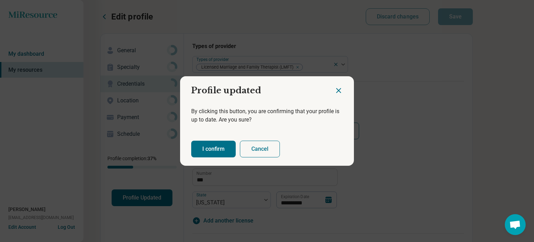
click at [210, 145] on button "I confirm" at bounding box center [213, 148] width 45 height 17
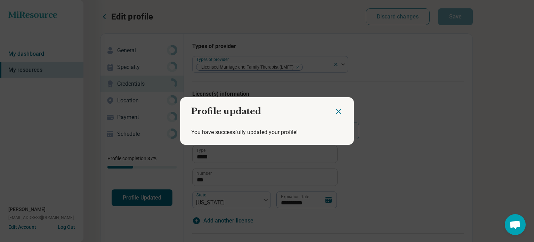
click at [337, 109] on icon "Close dialog" at bounding box center [338, 111] width 8 height 8
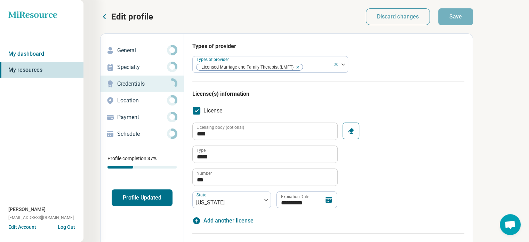
click at [104, 14] on icon at bounding box center [104, 17] width 8 height 8
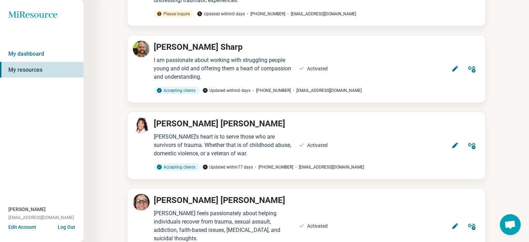
scroll to position [1668, 0]
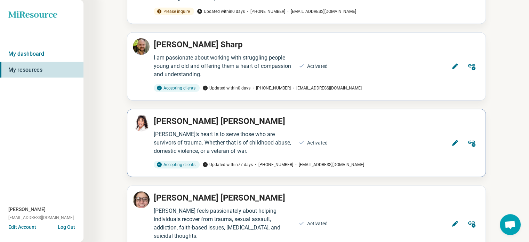
click at [453, 140] on icon at bounding box center [455, 143] width 6 height 6
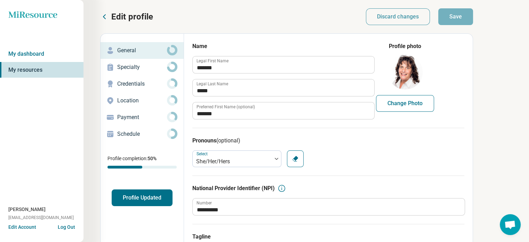
click at [146, 82] on p "Credentials" at bounding box center [142, 84] width 50 height 8
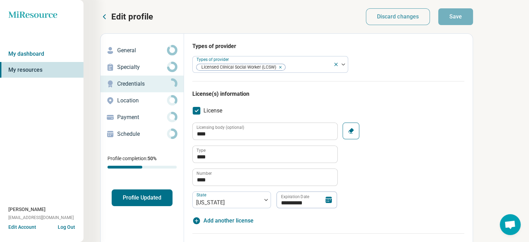
click at [143, 195] on button "Profile Updated" at bounding box center [142, 197] width 61 height 17
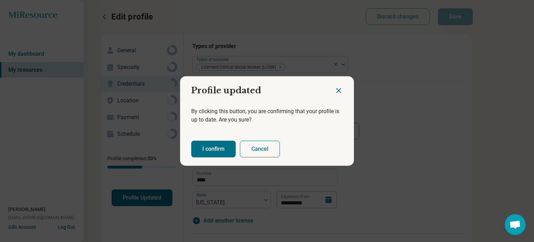
click at [210, 146] on button "I confirm" at bounding box center [213, 148] width 45 height 17
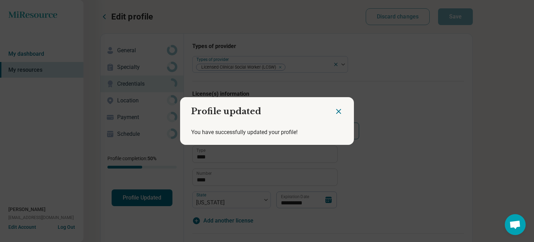
click at [337, 110] on icon "Close dialog" at bounding box center [339, 111] width 4 height 4
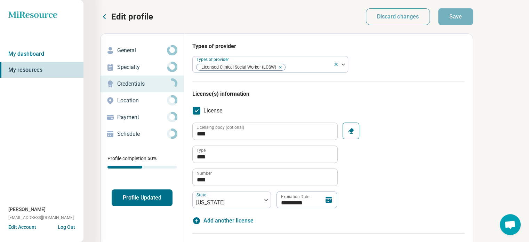
click at [106, 14] on icon at bounding box center [104, 17] width 8 height 8
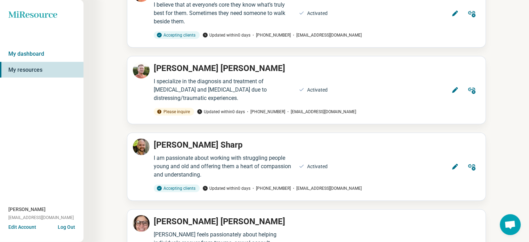
scroll to position [1696, 0]
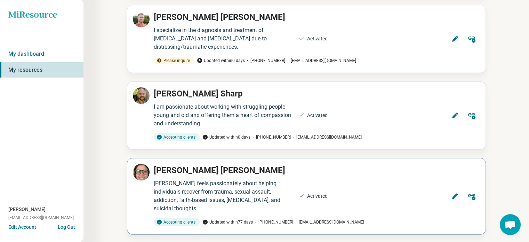
click at [454, 193] on icon at bounding box center [454, 196] width 7 height 7
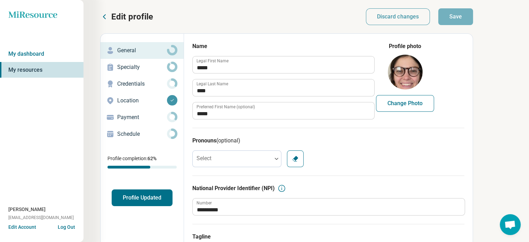
click at [142, 81] on p "Credentials" at bounding box center [142, 84] width 50 height 8
type textarea "*"
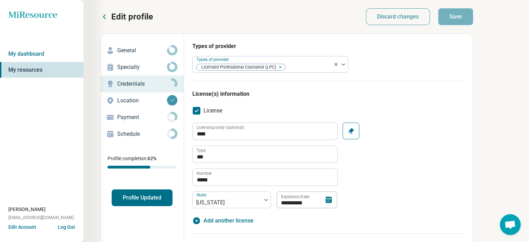
click at [139, 196] on button "Profile Updated" at bounding box center [142, 197] width 61 height 17
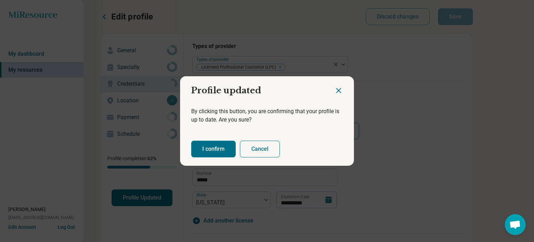
click at [214, 146] on button "I confirm" at bounding box center [213, 148] width 45 height 17
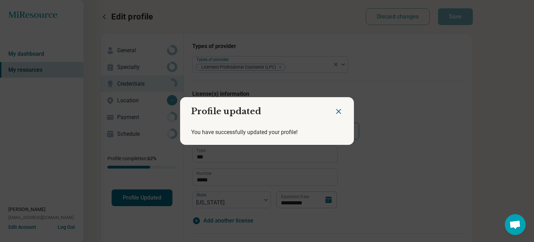
click at [334, 111] on icon "Close dialog" at bounding box center [338, 111] width 8 height 8
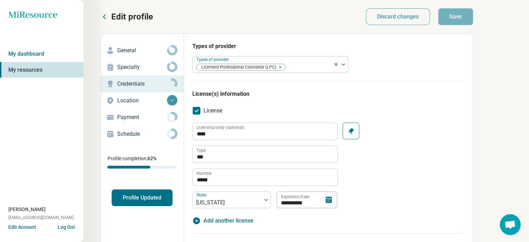
click at [104, 14] on icon at bounding box center [104, 17] width 8 height 8
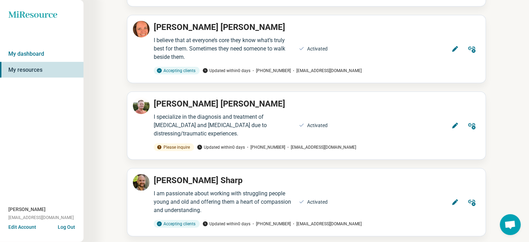
scroll to position [1696, 0]
